Goal: Use online tool/utility: Utilize a website feature to perform a specific function

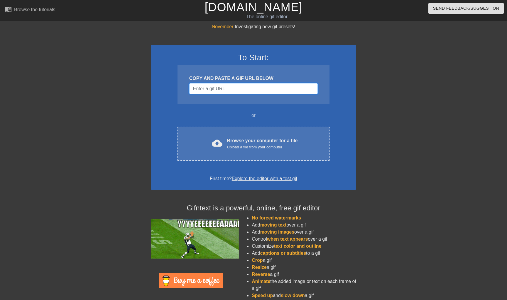
click at [241, 88] on input "Username" at bounding box center [253, 88] width 129 height 11
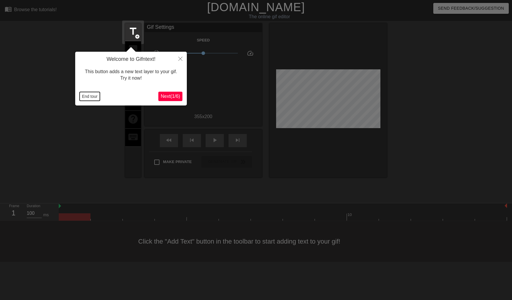
click at [92, 97] on button "End tour" at bounding box center [90, 96] width 20 height 9
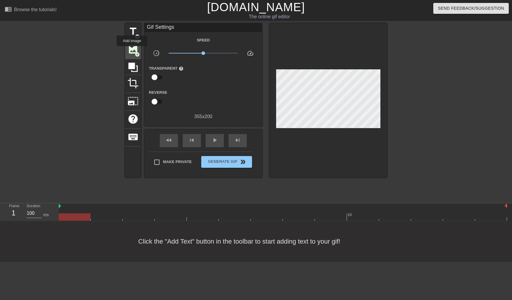
click at [132, 50] on span "image" at bounding box center [132, 49] width 11 height 11
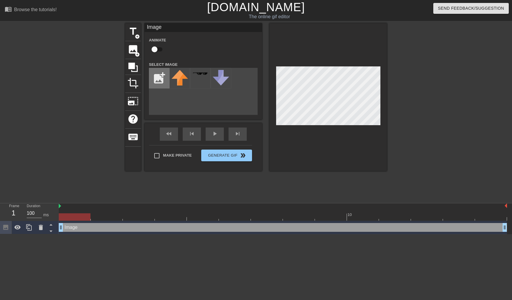
click at [159, 80] on input "file" at bounding box center [159, 78] width 20 height 20
type input "C:\fakepath\dlance_head.png"
click at [181, 85] on img at bounding box center [179, 81] width 16 height 22
click at [153, 48] on input "checkbox" at bounding box center [154, 49] width 33 height 11
checkbox input "true"
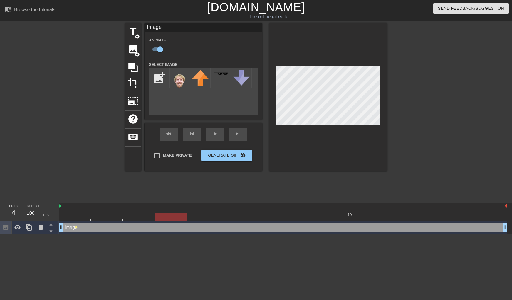
drag, startPoint x: 76, startPoint y: 214, endPoint x: 172, endPoint y: 221, distance: 96.2
click at [172, 221] on div "10 Image drag_handle drag_handle lens" at bounding box center [285, 218] width 453 height 31
drag, startPoint x: 171, startPoint y: 215, endPoint x: 206, endPoint y: 217, distance: 35.0
click at [206, 217] on div at bounding box center [203, 216] width 32 height 7
drag, startPoint x: 210, startPoint y: 217, endPoint x: 276, endPoint y: 220, distance: 65.5
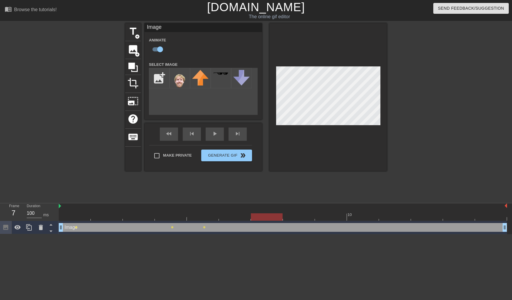
click at [276, 220] on div "10" at bounding box center [283, 212] width 448 height 18
drag, startPoint x: 274, startPoint y: 217, endPoint x: 348, endPoint y: 219, distance: 74.3
click at [346, 219] on div at bounding box center [331, 216] width 32 height 7
drag, startPoint x: 365, startPoint y: 216, endPoint x: 423, endPoint y: 220, distance: 58.3
click at [423, 220] on div "10" at bounding box center [283, 212] width 448 height 18
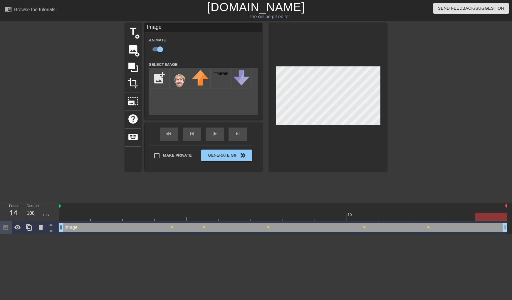
drag, startPoint x: 428, startPoint y: 214, endPoint x: 514, endPoint y: 221, distance: 85.7
click at [212, 136] on div "fast_rewind skip_previous play_arrow skip_next" at bounding box center [203, 134] width 96 height 22
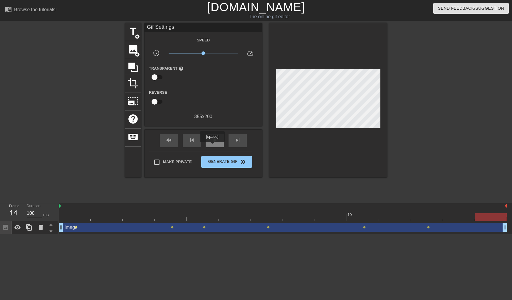
click at [213, 144] on span "play_arrow" at bounding box center [214, 139] width 7 height 7
click at [213, 144] on span "pause" at bounding box center [214, 139] width 7 height 7
drag, startPoint x: 268, startPoint y: 220, endPoint x: 70, endPoint y: 214, distance: 197.3
click at [70, 214] on div at bounding box center [75, 216] width 32 height 7
click at [136, 48] on span "image" at bounding box center [132, 49] width 11 height 11
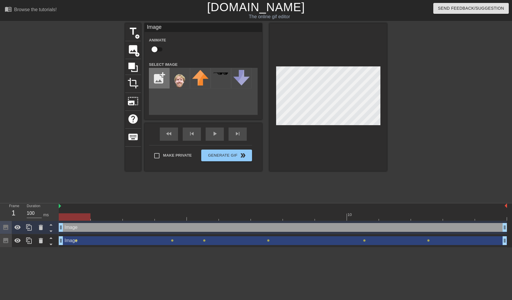
click at [158, 80] on input "file" at bounding box center [159, 78] width 20 height 20
type input "C:\fakepath\jb_head.png"
click at [182, 83] on img at bounding box center [179, 81] width 16 height 22
click at [155, 47] on input "checkbox" at bounding box center [154, 49] width 33 height 11
checkbox input "true"
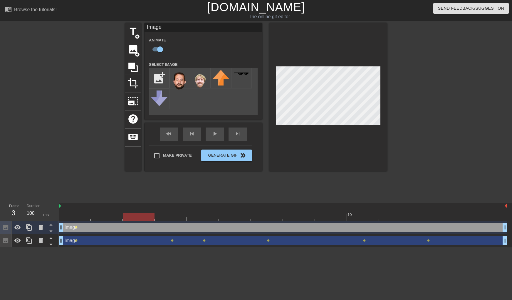
drag, startPoint x: 82, startPoint y: 218, endPoint x: 132, endPoint y: 219, distance: 50.5
click at [132, 219] on div at bounding box center [139, 216] width 32 height 7
drag, startPoint x: 145, startPoint y: 215, endPoint x: 180, endPoint y: 217, distance: 35.2
click at [180, 217] on div at bounding box center [171, 216] width 32 height 7
drag, startPoint x: 165, startPoint y: 217, endPoint x: 228, endPoint y: 222, distance: 62.7
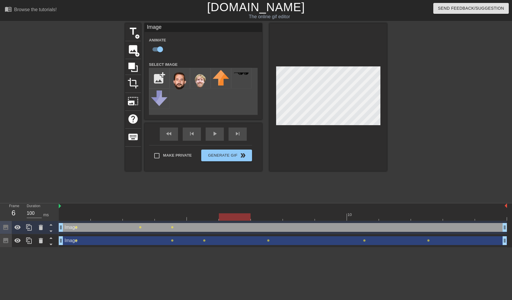
click at [228, 222] on div "10 Image drag_handle drag_handle lens lens lens Image drag_handle drag_handle l…" at bounding box center [285, 225] width 453 height 44
drag, startPoint x: 231, startPoint y: 218, endPoint x: 276, endPoint y: 220, distance: 45.3
click at [276, 220] on div "10" at bounding box center [283, 212] width 448 height 18
drag, startPoint x: 274, startPoint y: 218, endPoint x: 315, endPoint y: 221, distance: 41.2
click at [315, 221] on div "10 Image drag_handle drag_handle lens lens lens lens lens Image drag_handle dra…" at bounding box center [285, 225] width 453 height 44
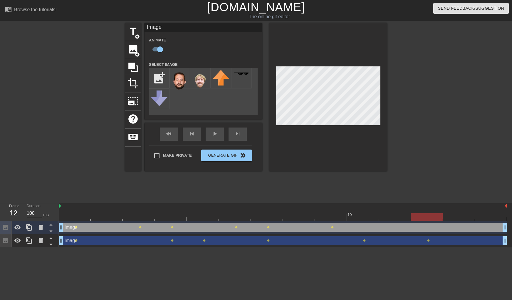
drag, startPoint x: 331, startPoint y: 219, endPoint x: 435, endPoint y: 222, distance: 103.7
click at [435, 222] on div "10 Image drag_handle drag_handle lens lens lens lens lens lens Image drag_handl…" at bounding box center [285, 225] width 453 height 44
drag, startPoint x: 428, startPoint y: 215, endPoint x: 506, endPoint y: 215, distance: 77.5
click at [507, 217] on div "10 Image drag_handle drag_handle lens lens lens lens lens lens lens Image drag_…" at bounding box center [285, 225] width 453 height 44
click at [212, 137] on div "fast_rewind skip_previous play_arrow skip_next" at bounding box center [203, 134] width 96 height 22
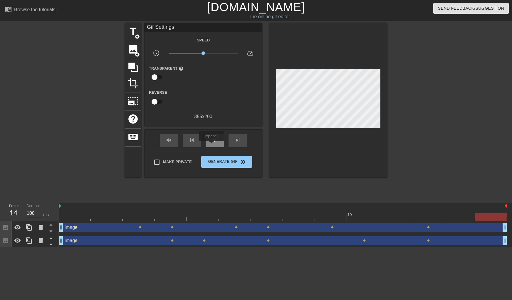
click at [212, 144] on span "play_arrow" at bounding box center [214, 139] width 7 height 7
drag, startPoint x: 226, startPoint y: 170, endPoint x: 215, endPoint y: 167, distance: 11.3
click at [226, 168] on button "Generate Gif double_arrow" at bounding box center [226, 162] width 51 height 12
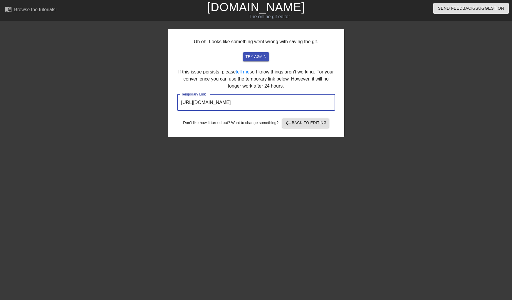
click at [241, 109] on input "[URL][DOMAIN_NAME]" at bounding box center [256, 102] width 158 height 16
